Goal: Task Accomplishment & Management: Use online tool/utility

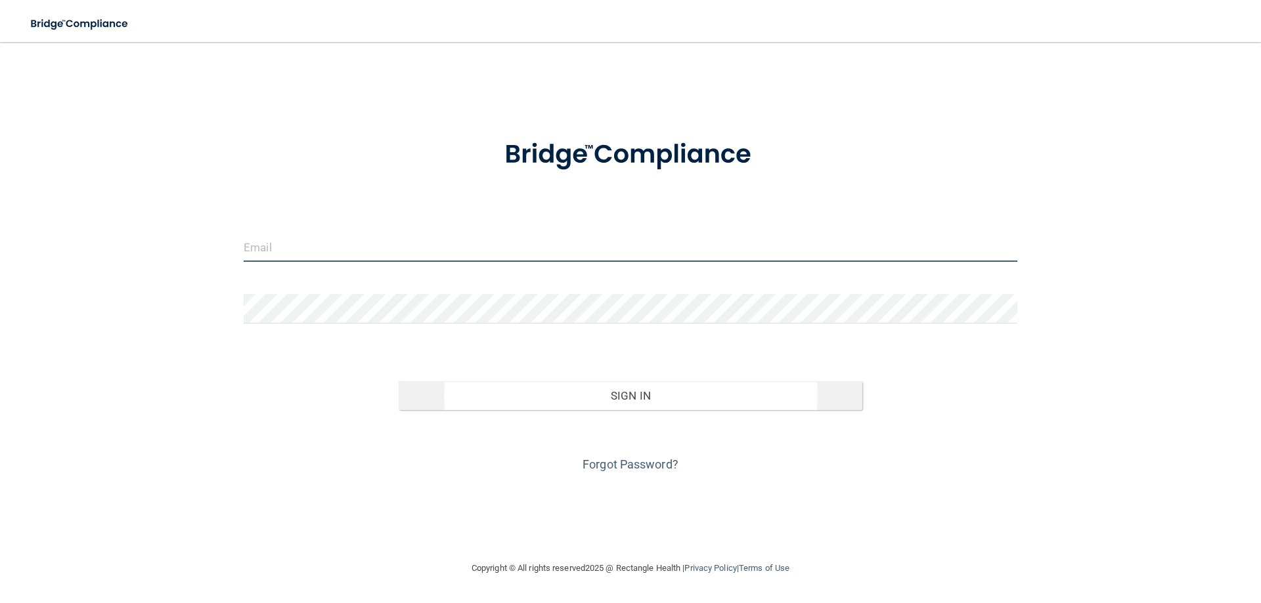
type input "[EMAIL_ADDRESS][DOMAIN_NAME]"
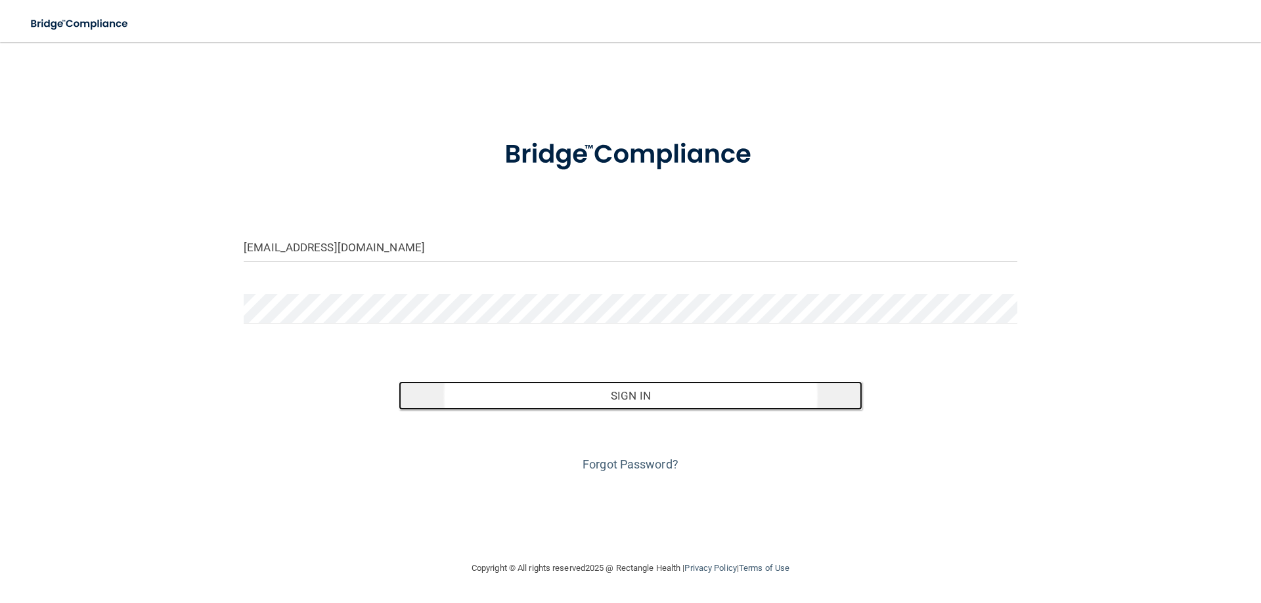
click at [625, 394] on button "Sign In" at bounding box center [631, 395] width 464 height 29
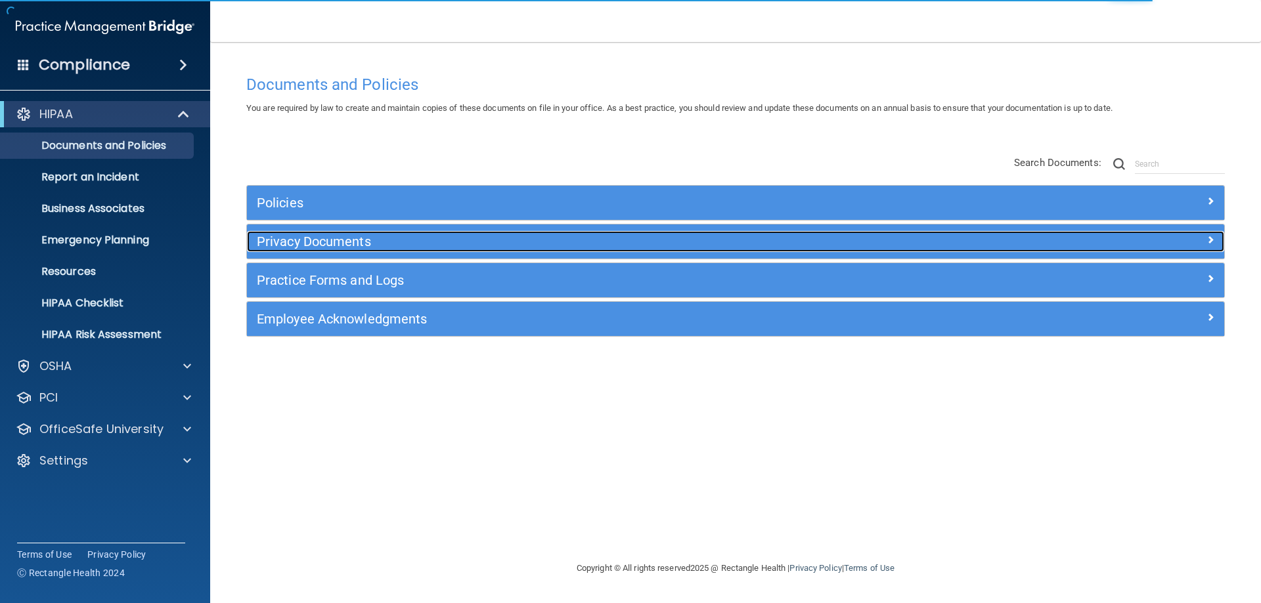
click at [328, 238] on h5 "Privacy Documents" at bounding box center [613, 241] width 713 height 14
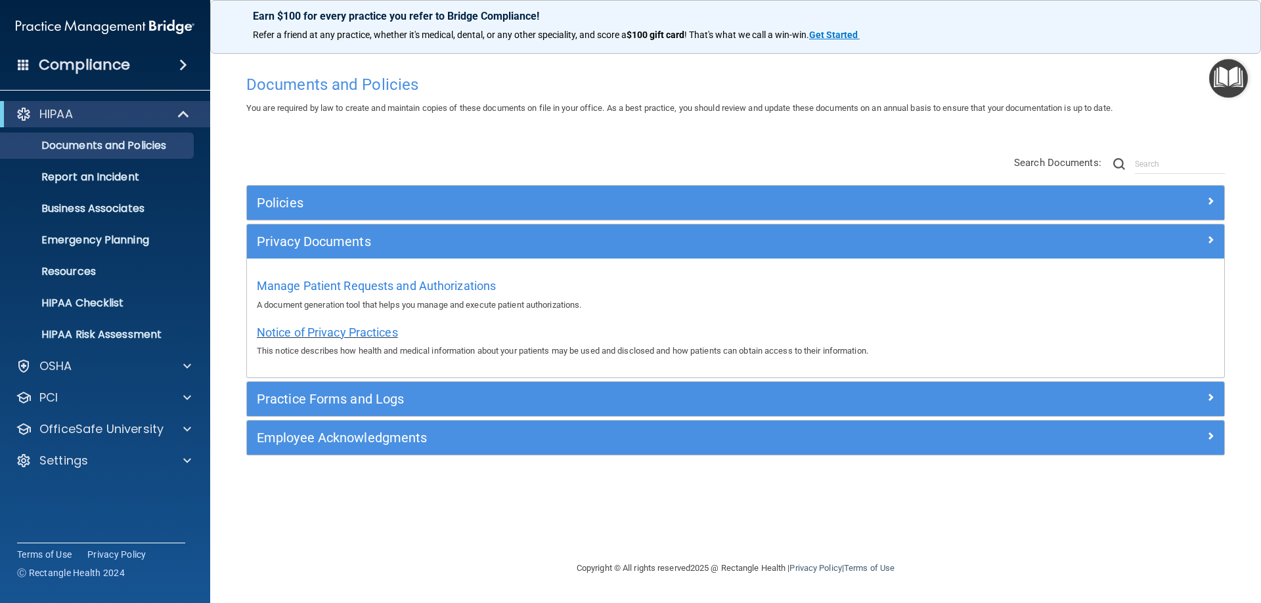
click at [337, 327] on span "Notice of Privacy Practices" at bounding box center [327, 333] width 141 height 14
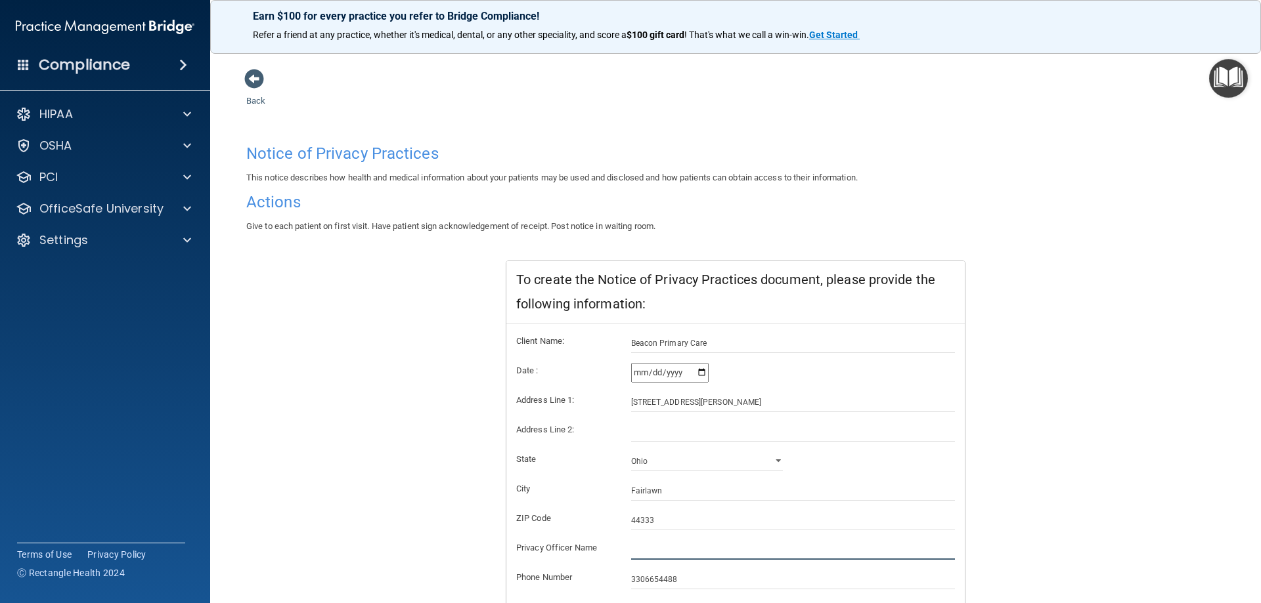
click at [647, 550] on input "text" at bounding box center [793, 550] width 324 height 20
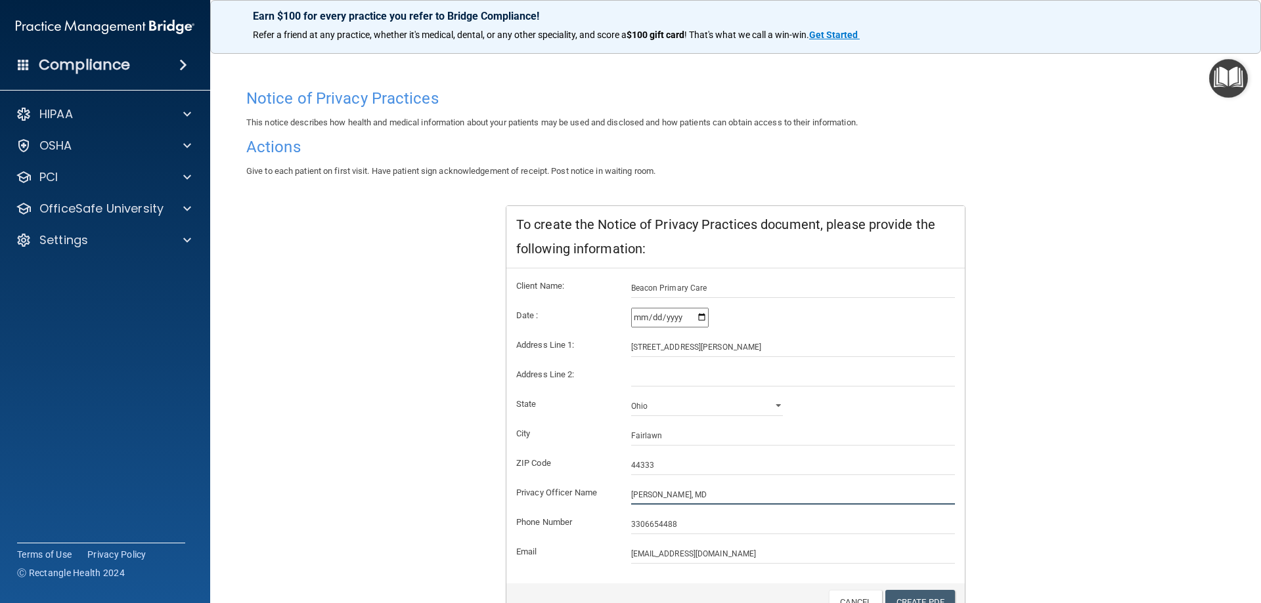
scroll to position [125, 0]
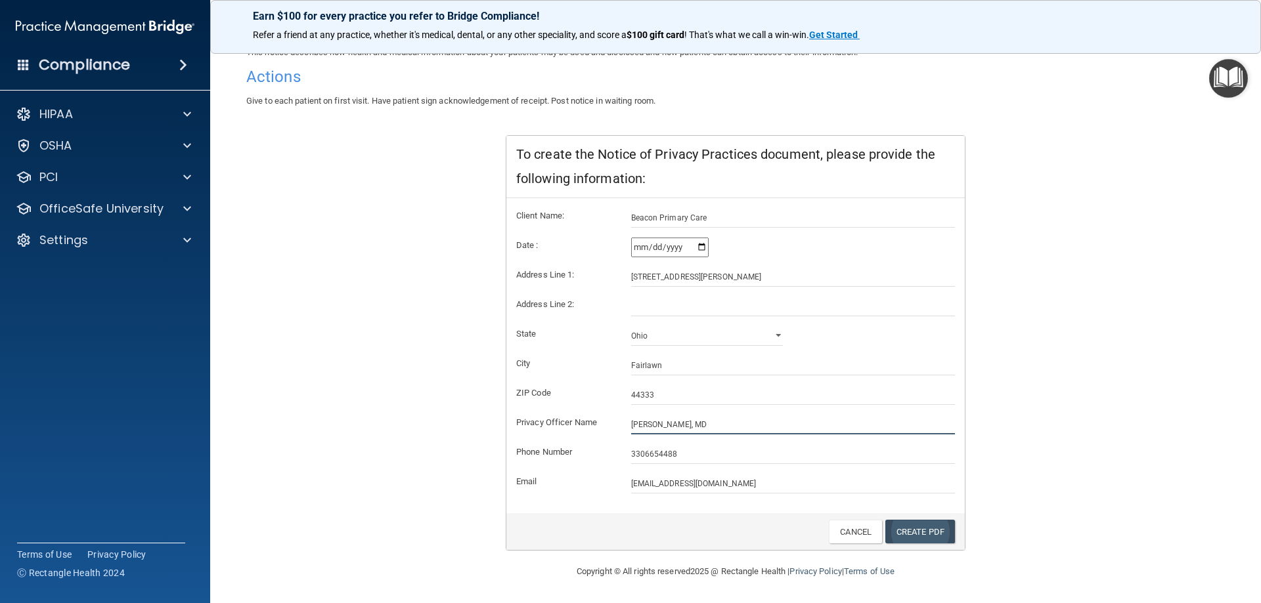
type input "[PERSON_NAME], MD"
click at [923, 529] on link "Create PDF" at bounding box center [920, 532] width 70 height 24
